Goal: Task Accomplishment & Management: Use online tool/utility

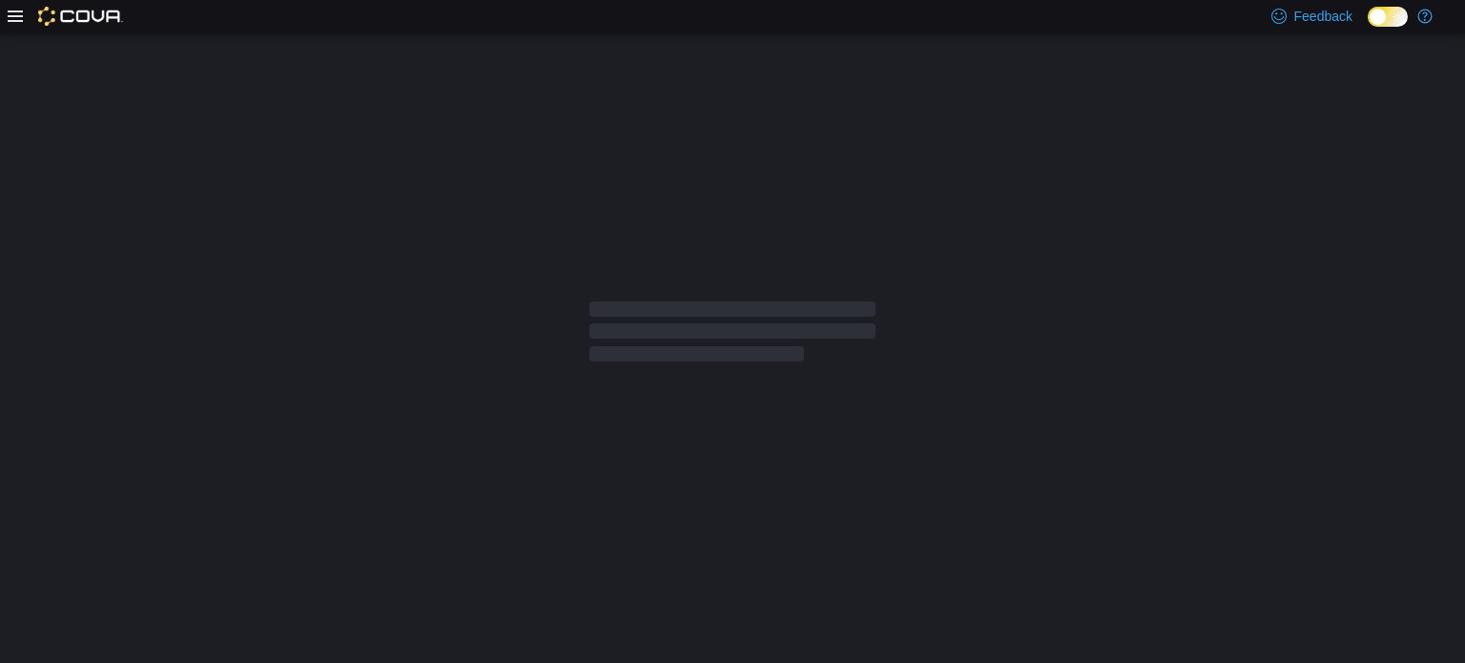
click at [1283, 662] on html "Feedback Dark Mode" at bounding box center [732, 331] width 1465 height 663
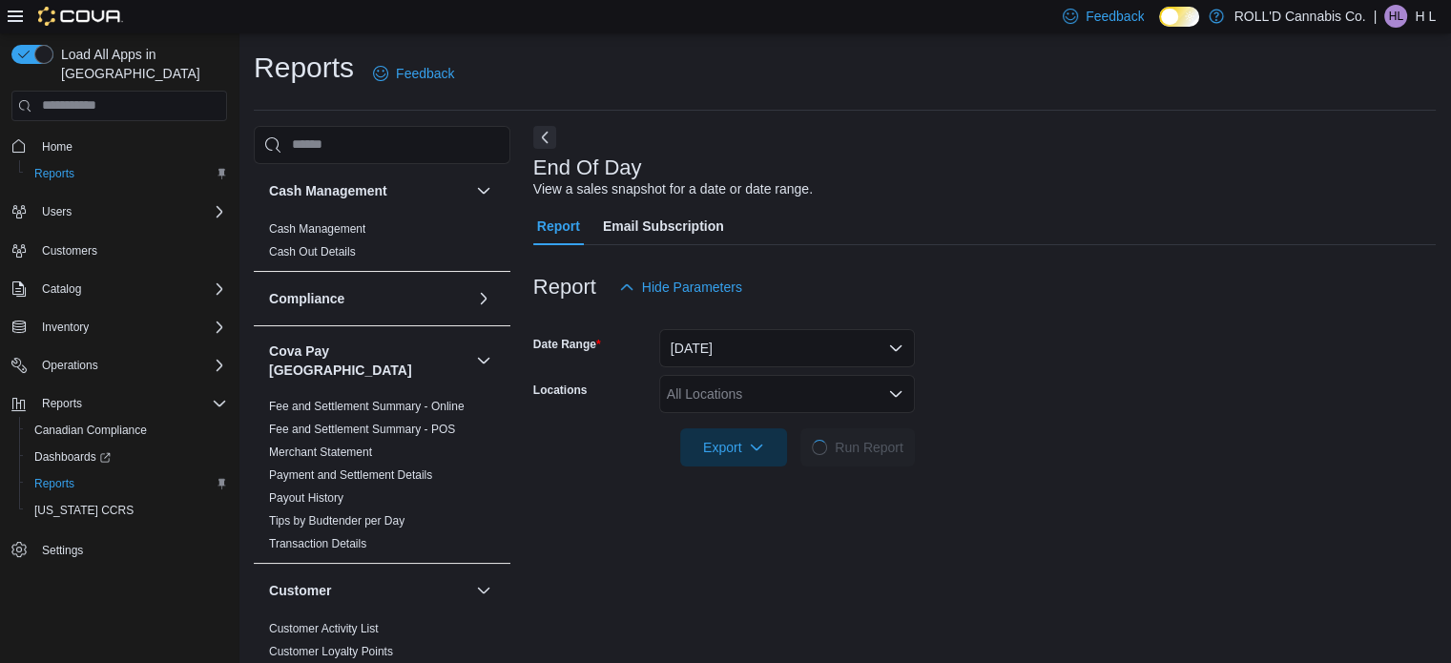
scroll to position [12, 0]
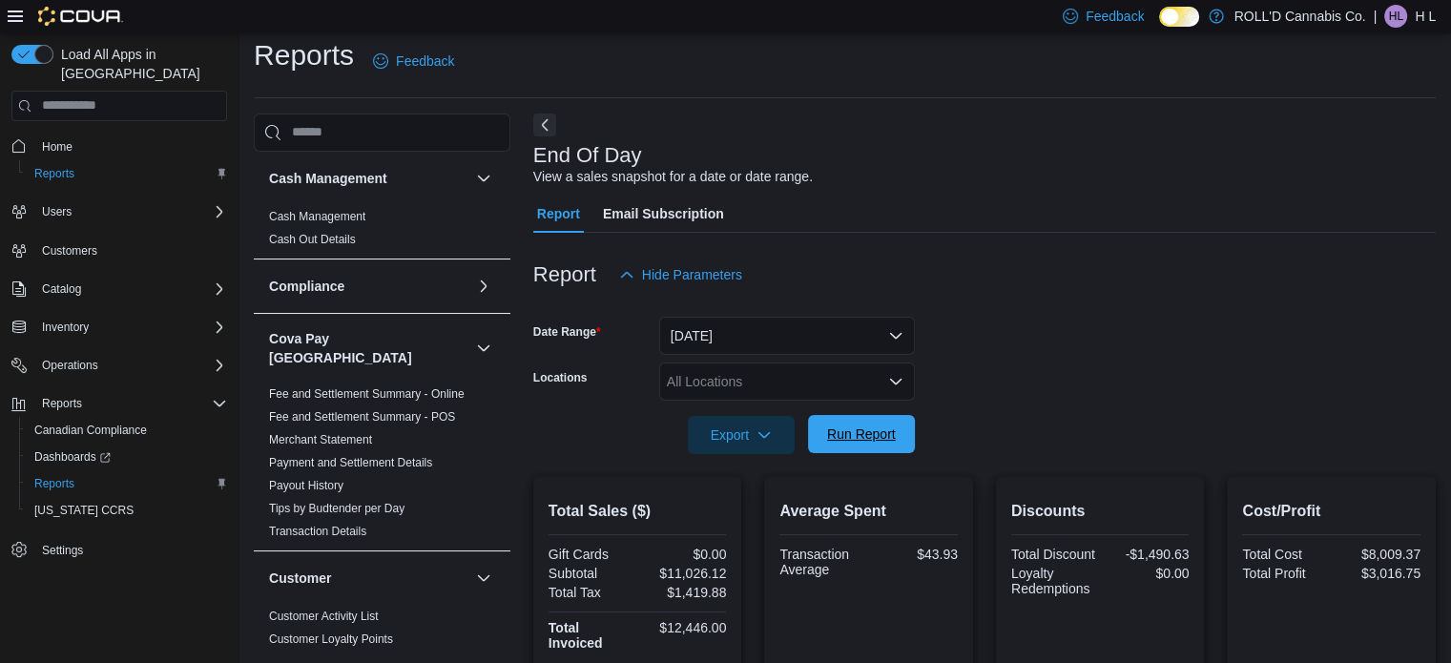
click at [880, 442] on span "Run Report" at bounding box center [861, 433] width 69 height 19
click at [863, 441] on span "Run Report" at bounding box center [861, 433] width 69 height 19
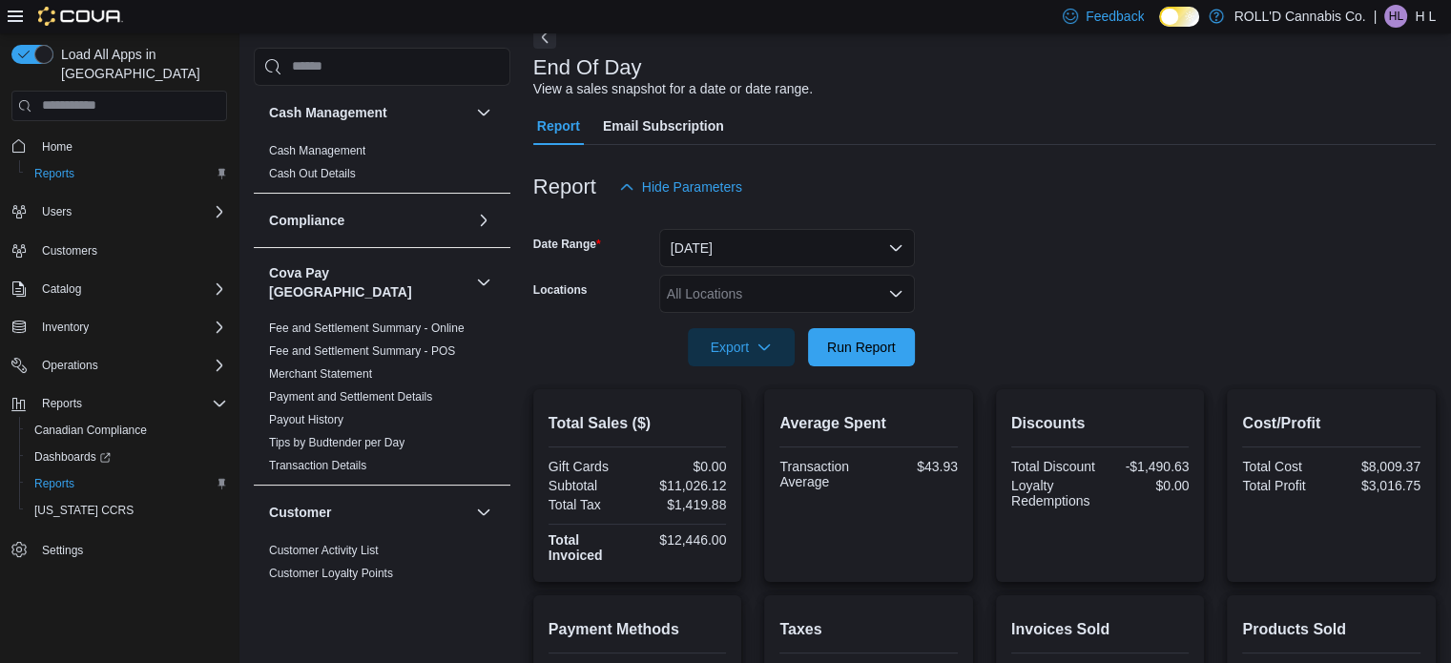
scroll to position [0, 0]
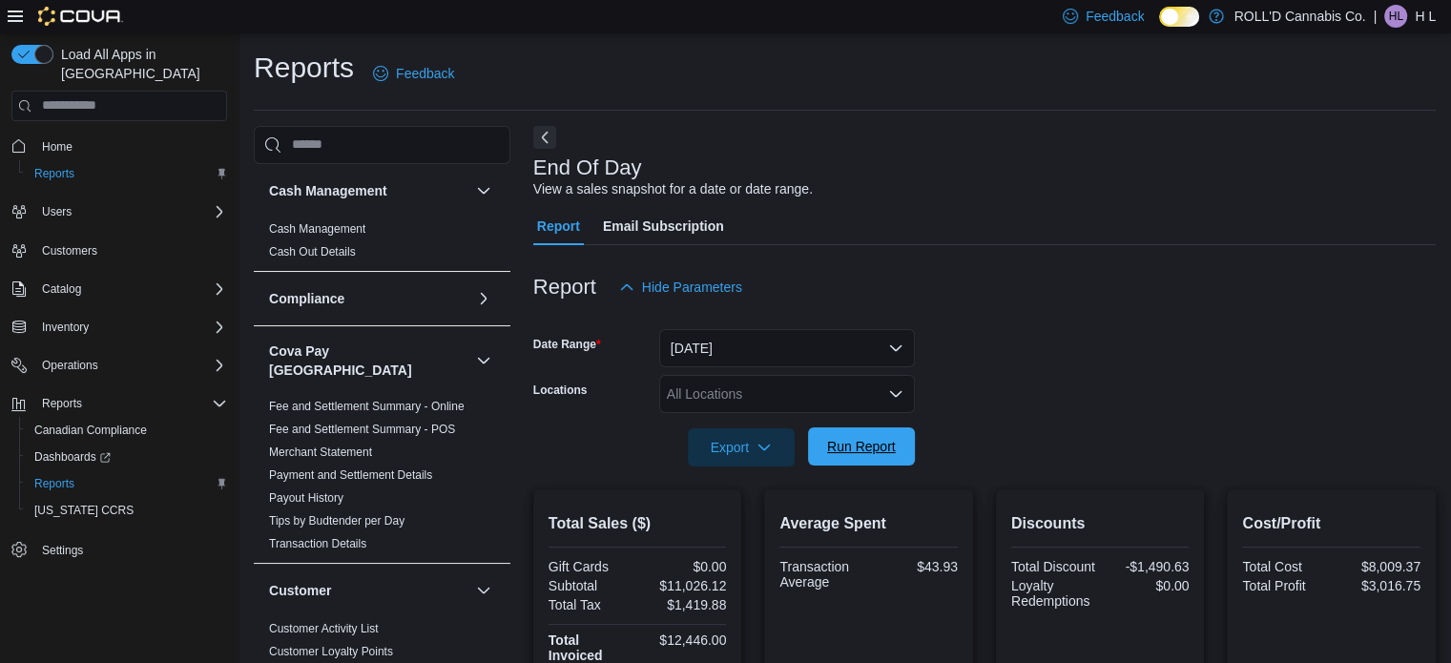
click at [878, 438] on span "Run Report" at bounding box center [861, 446] width 69 height 19
click at [874, 443] on span "Run Report" at bounding box center [861, 446] width 69 height 19
click at [855, 453] on span "Run Report" at bounding box center [861, 446] width 69 height 19
